Goal: Navigation & Orientation: Find specific page/section

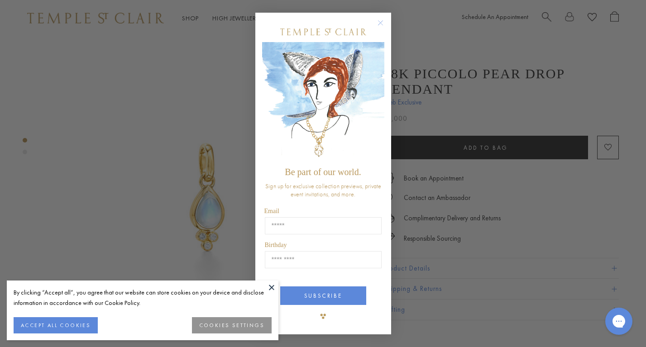
click at [377, 24] on circle "Close dialog" at bounding box center [380, 22] width 11 height 11
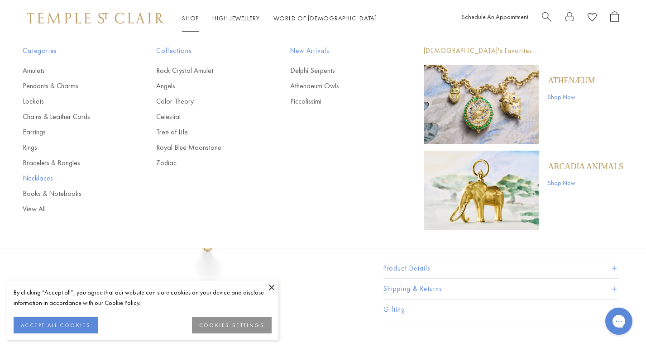
click at [32, 177] on link "Necklaces" at bounding box center [71, 178] width 97 height 10
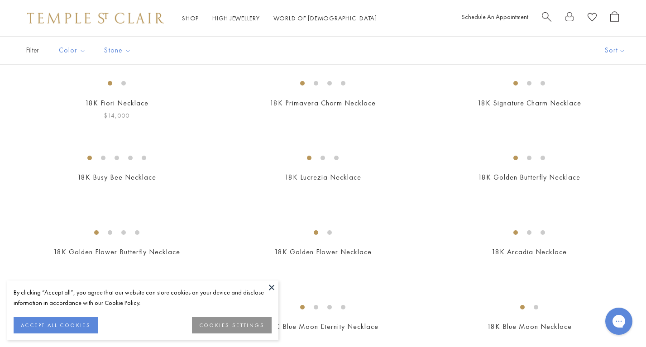
scroll to position [78, 0]
click at [272, 284] on button at bounding box center [272, 288] width 14 height 14
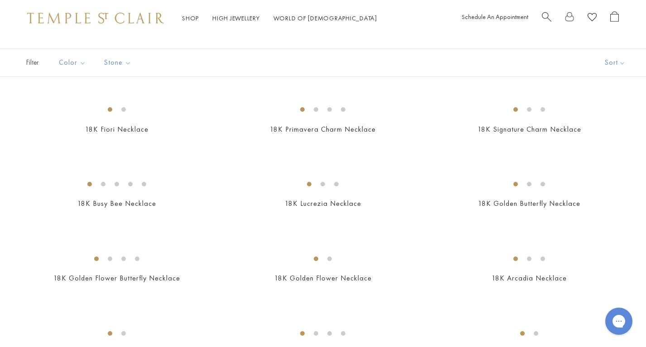
scroll to position [0, 0]
